Goal: Find specific page/section: Find specific page/section

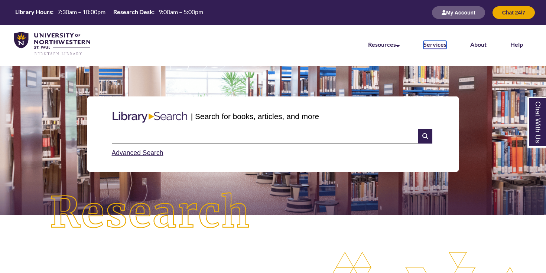
click at [437, 46] on link "Services" at bounding box center [435, 45] width 23 height 8
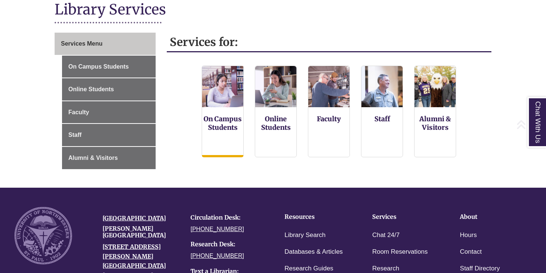
scroll to position [99, 0]
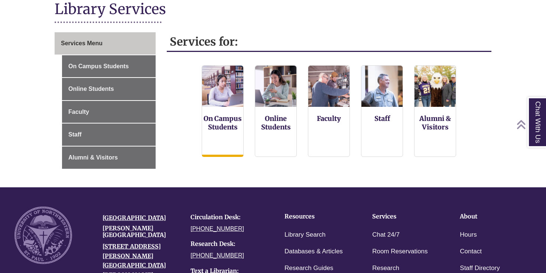
click at [231, 137] on div "On Campus Students" at bounding box center [223, 111] width 42 height 92
click at [231, 131] on div "On Campus Students" at bounding box center [223, 111] width 42 height 92
click at [229, 122] on link "On Campus Students" at bounding box center [223, 123] width 38 height 18
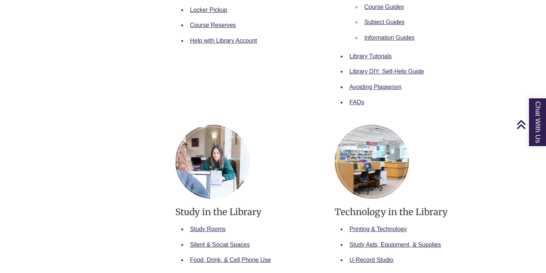
scroll to position [380, 0]
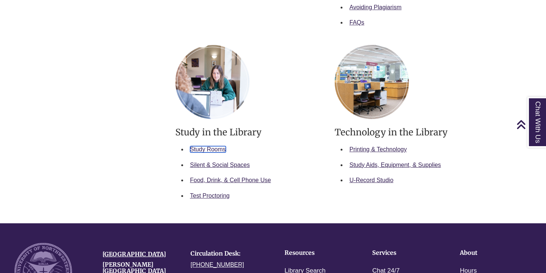
click at [207, 148] on link "Study Rooms" at bounding box center [208, 149] width 36 height 6
